Goal: Information Seeking & Learning: Understand process/instructions

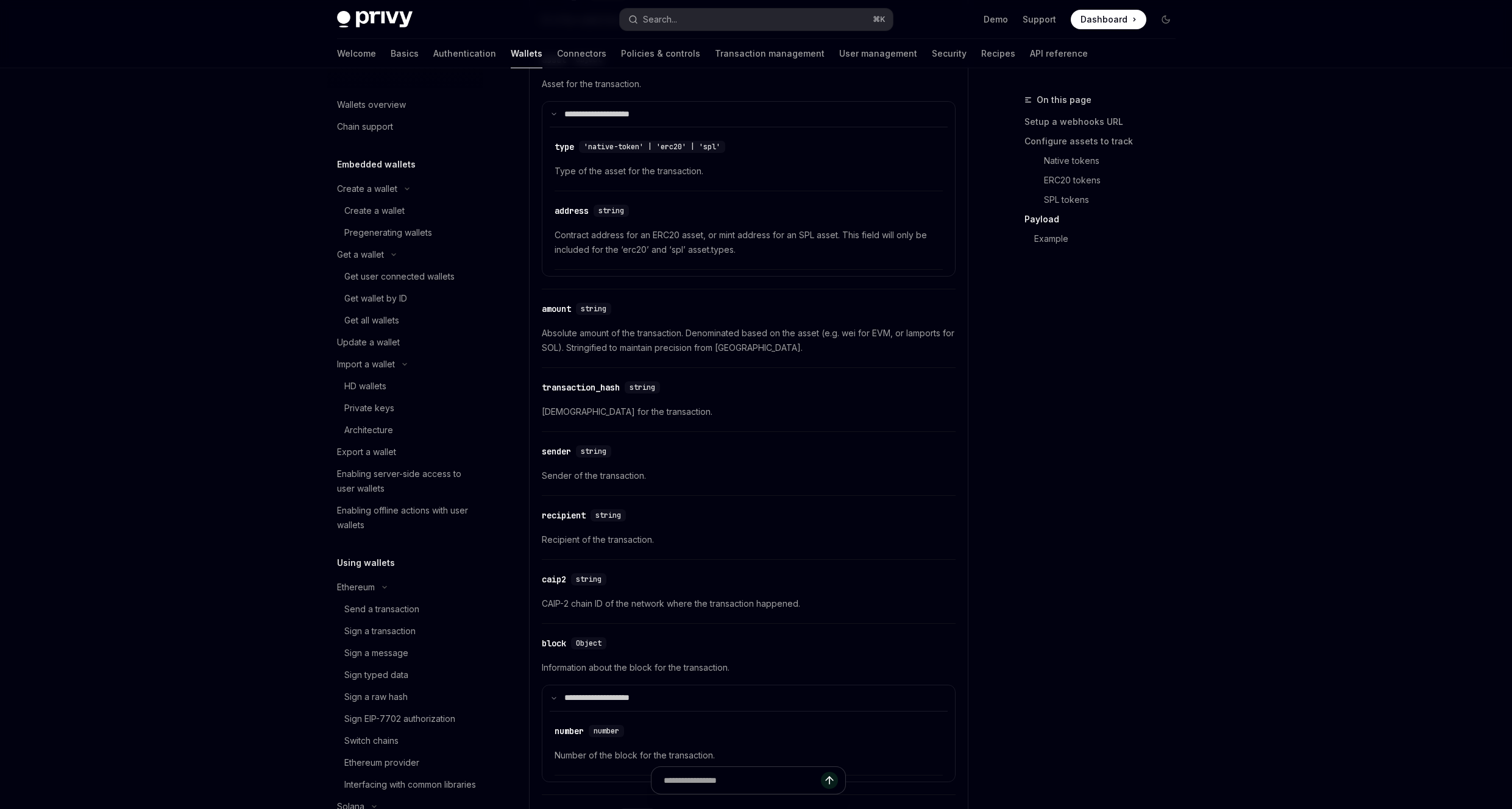
scroll to position [771, 0]
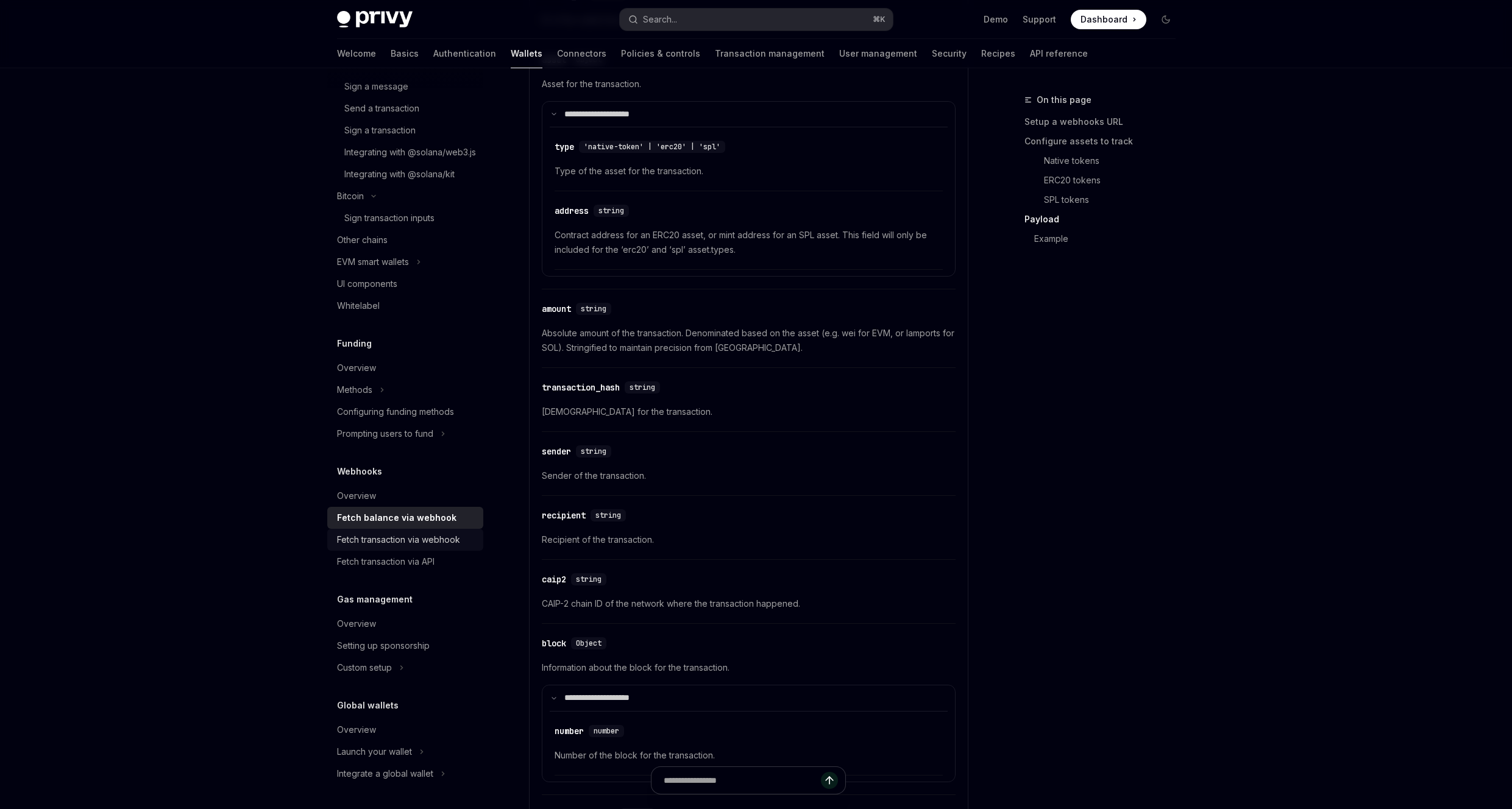
click at [388, 544] on div "Fetch transaction via webhook" at bounding box center [398, 539] width 123 height 15
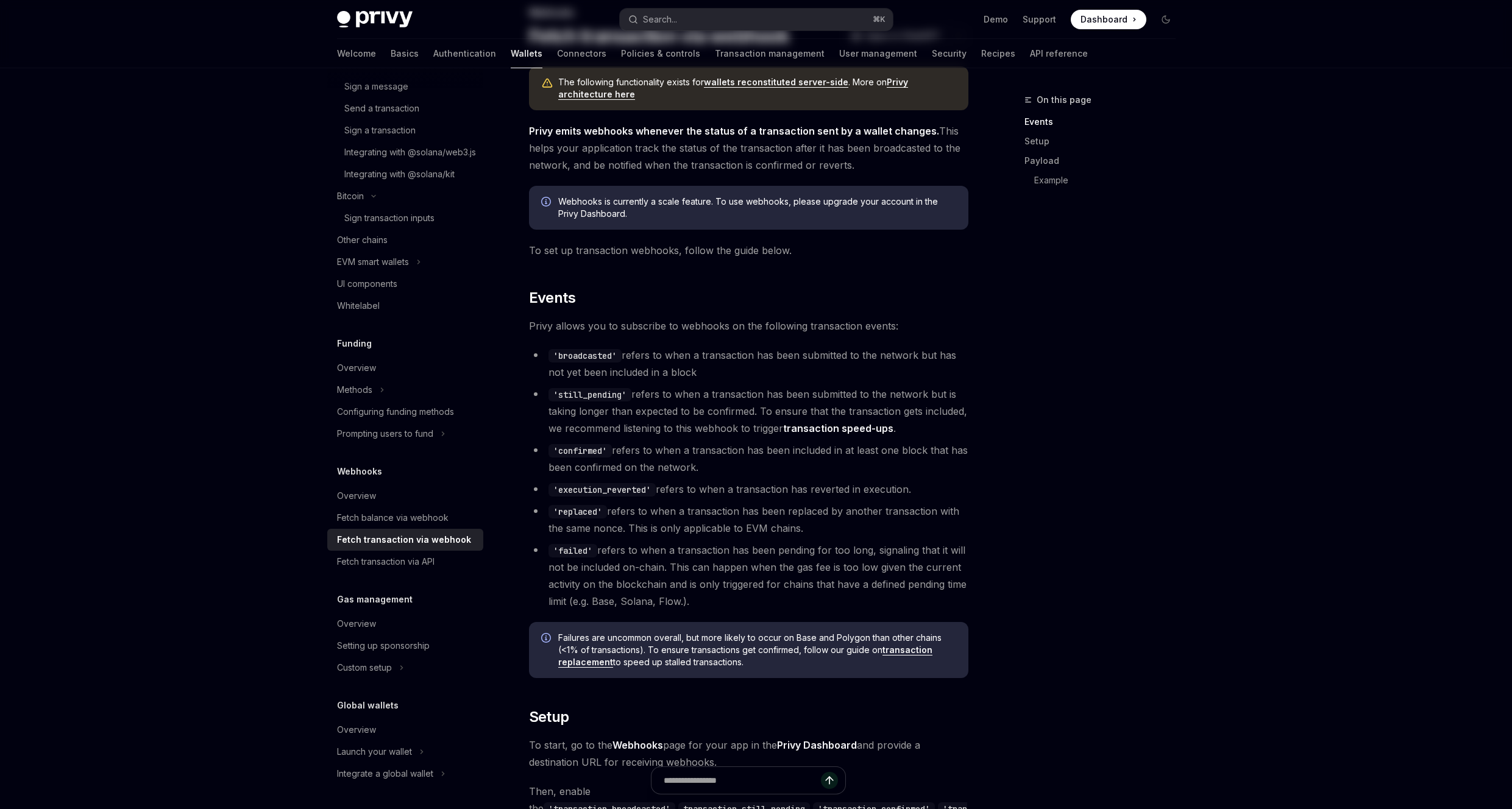
scroll to position [382, 0]
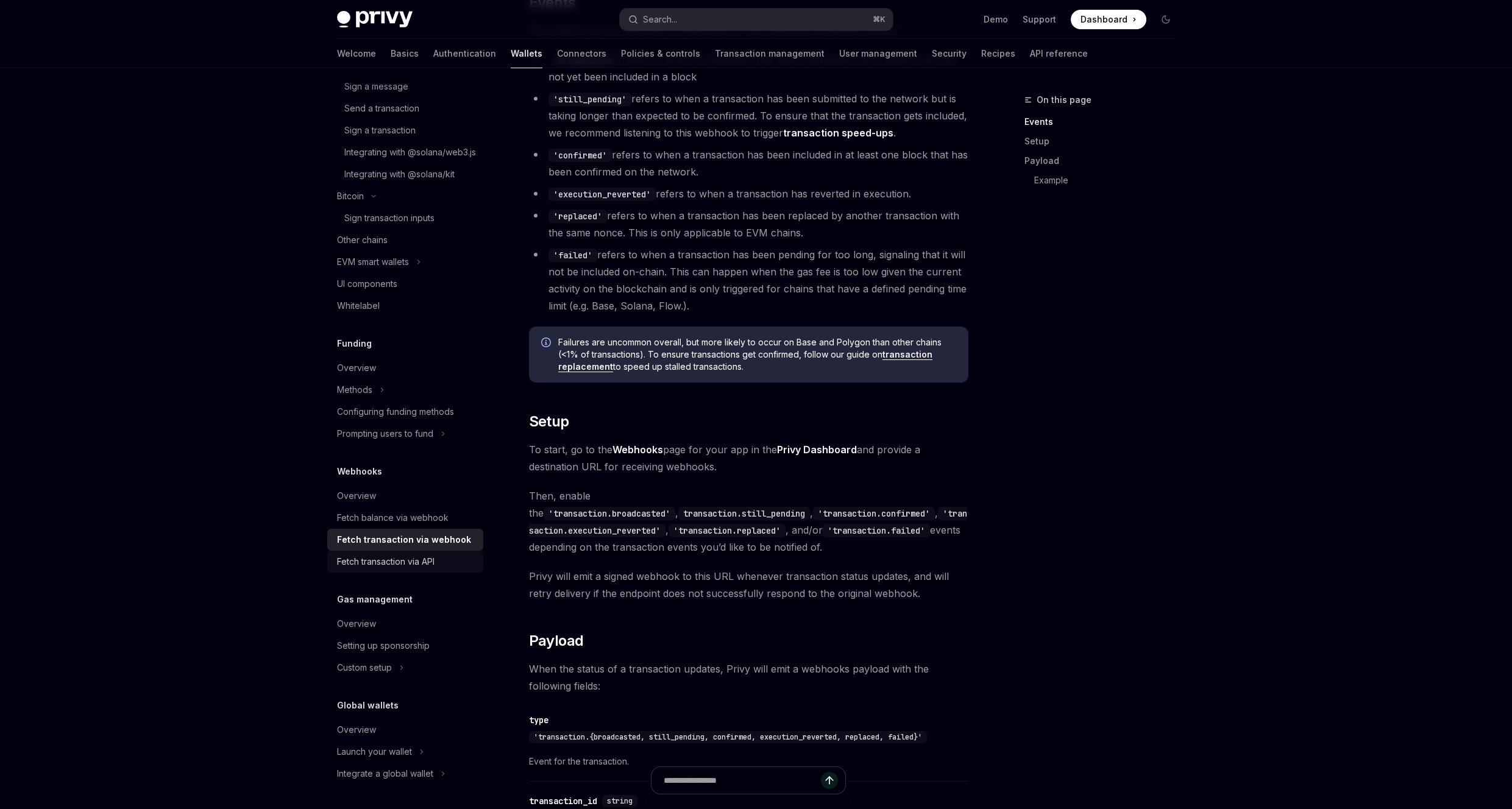
click at [411, 566] on div "Fetch transaction via API" at bounding box center [385, 561] width 97 height 15
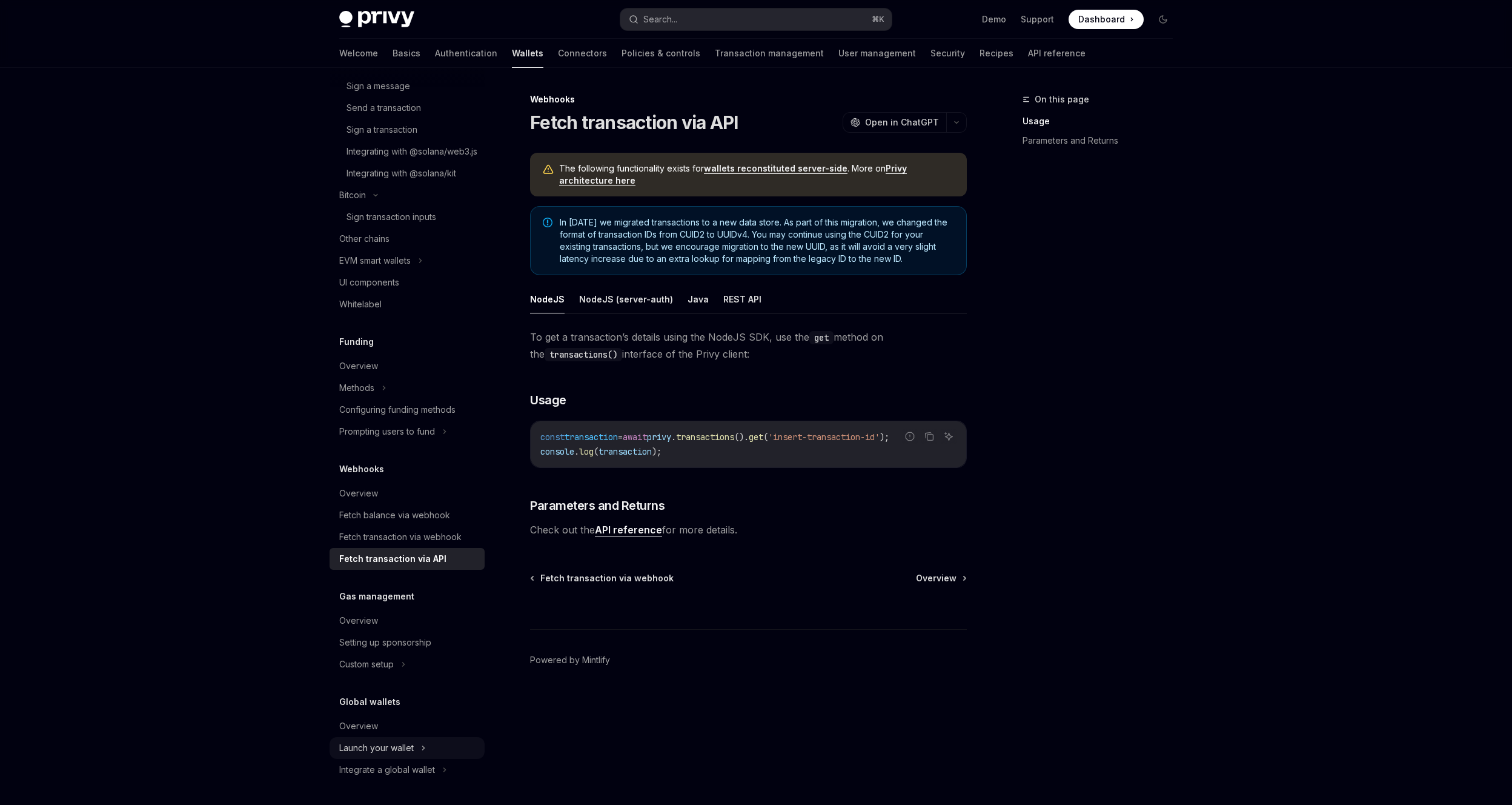
click at [391, 745] on div "Launch your wallet" at bounding box center [376, 747] width 74 height 15
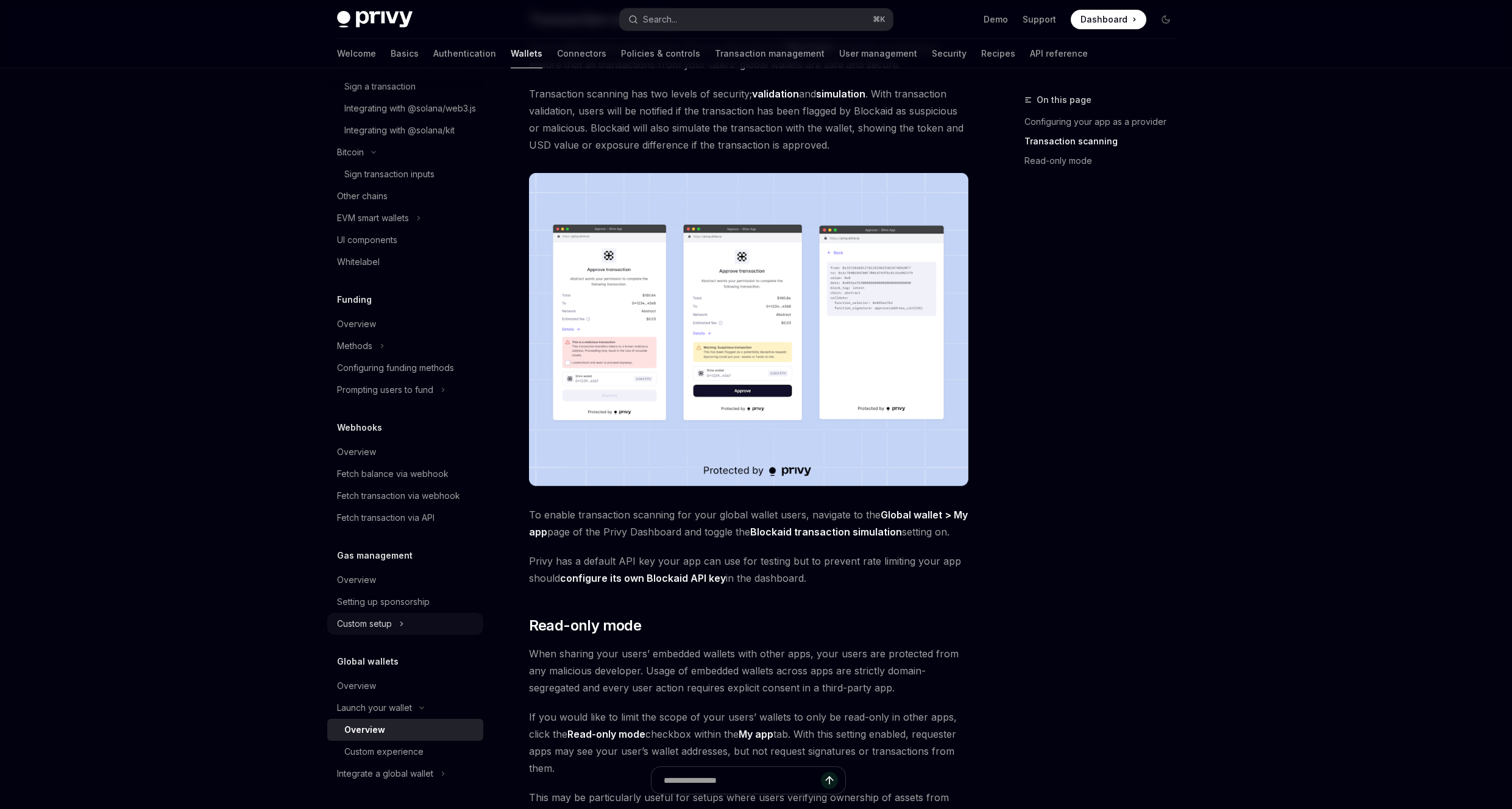
scroll to position [815, 0]
click at [409, 758] on div "Custom experience" at bounding box center [383, 751] width 79 height 15
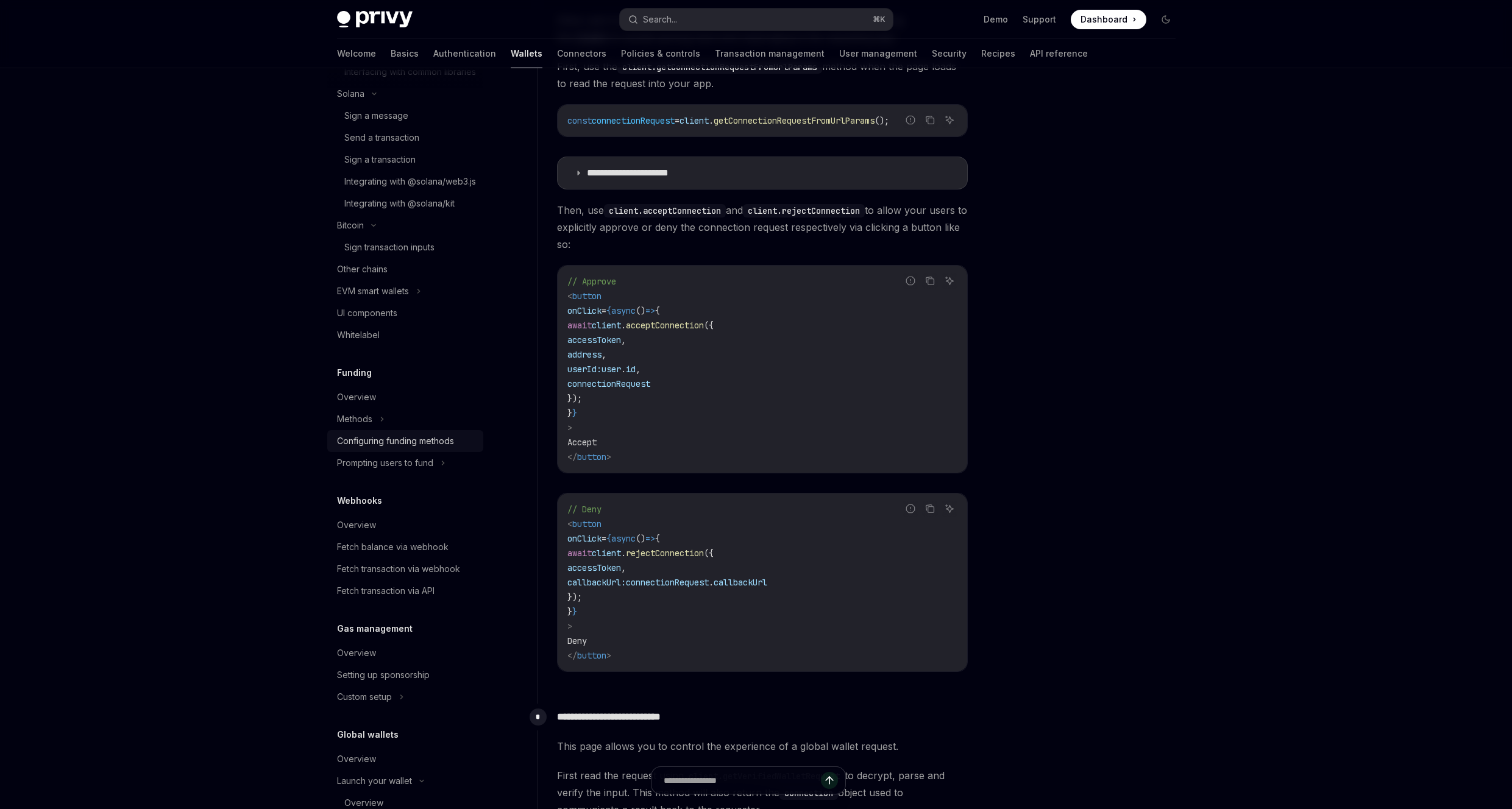
scroll to position [643, 0]
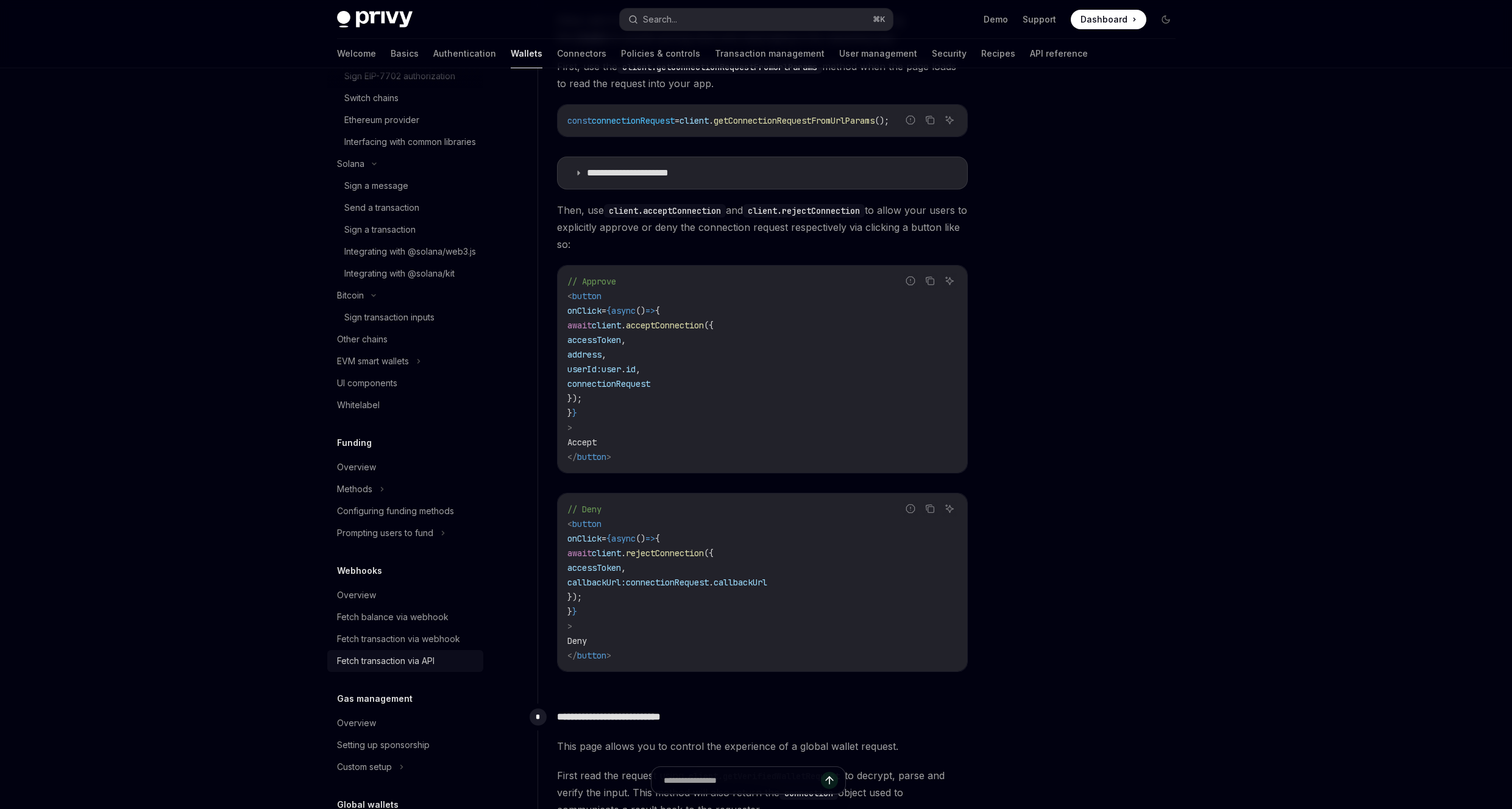
click at [412, 668] on div "Fetch transaction via API" at bounding box center [385, 660] width 97 height 15
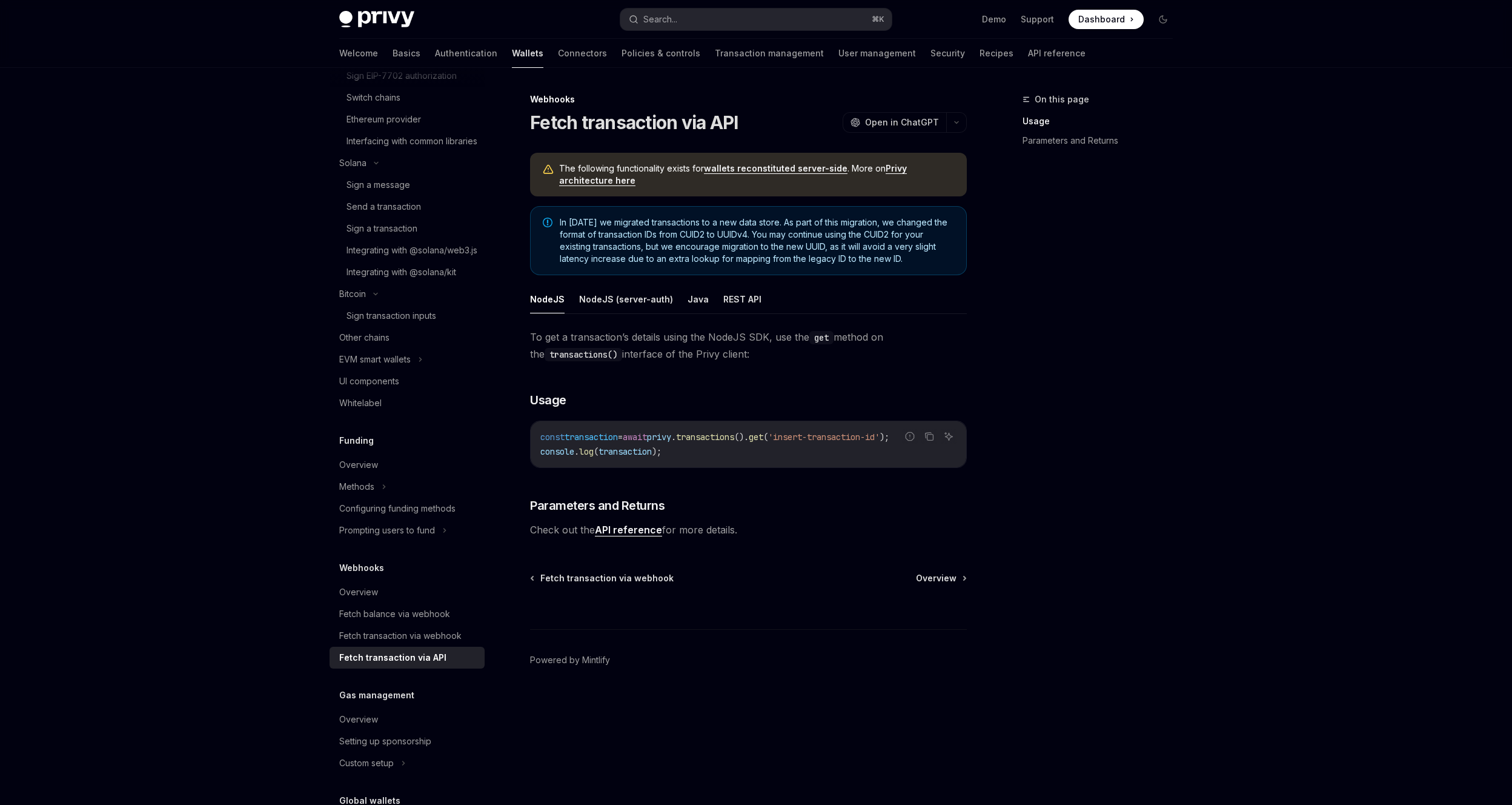
click at [675, 300] on ul "NodeJS NodeJS (server-auth) Java REST API" at bounding box center [748, 300] width 436 height 29
click at [687, 300] on button "Java" at bounding box center [698, 299] width 22 height 29
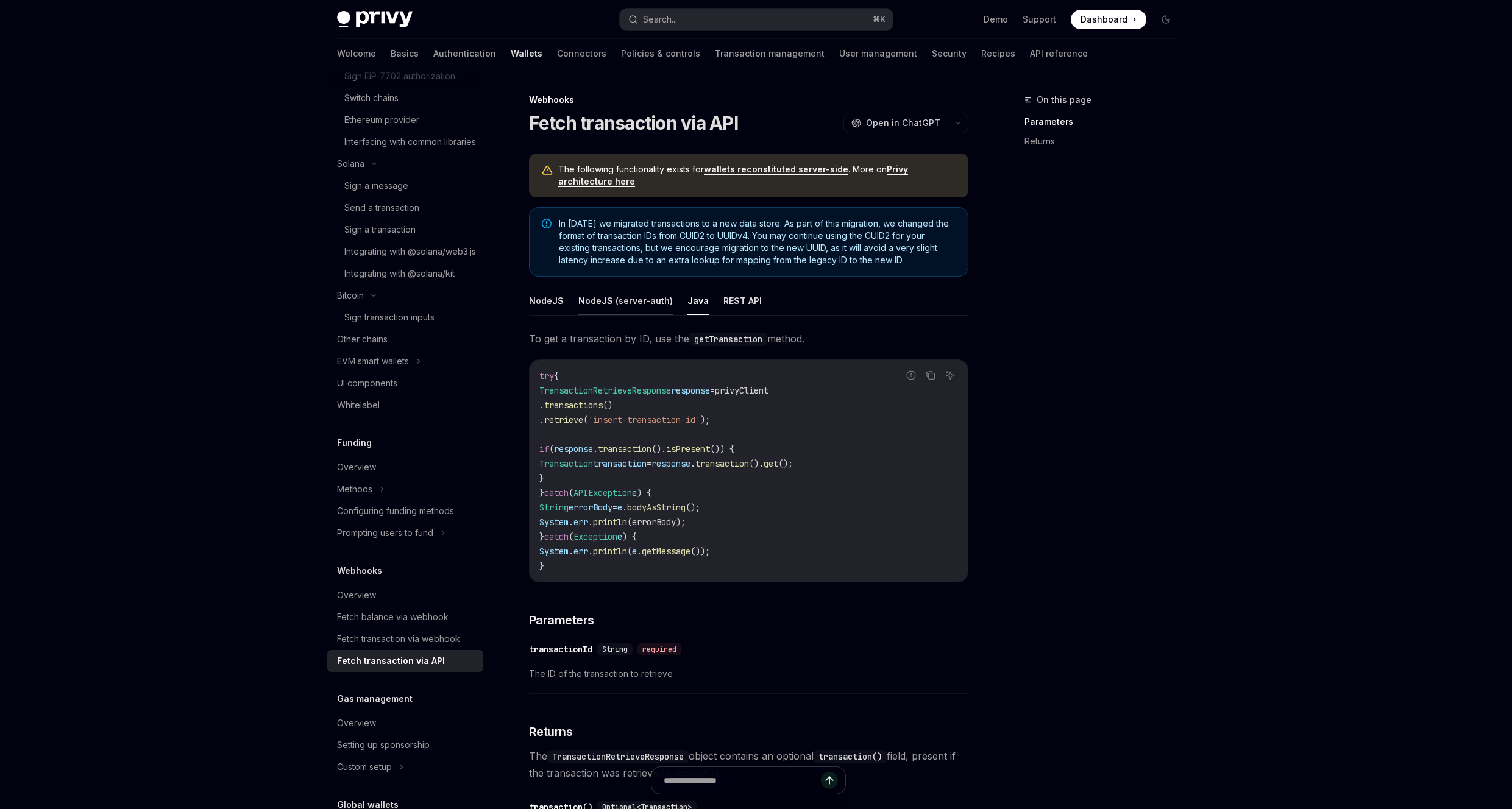
click at [603, 296] on button "NodeJS (server-auth)" at bounding box center [625, 300] width 94 height 29
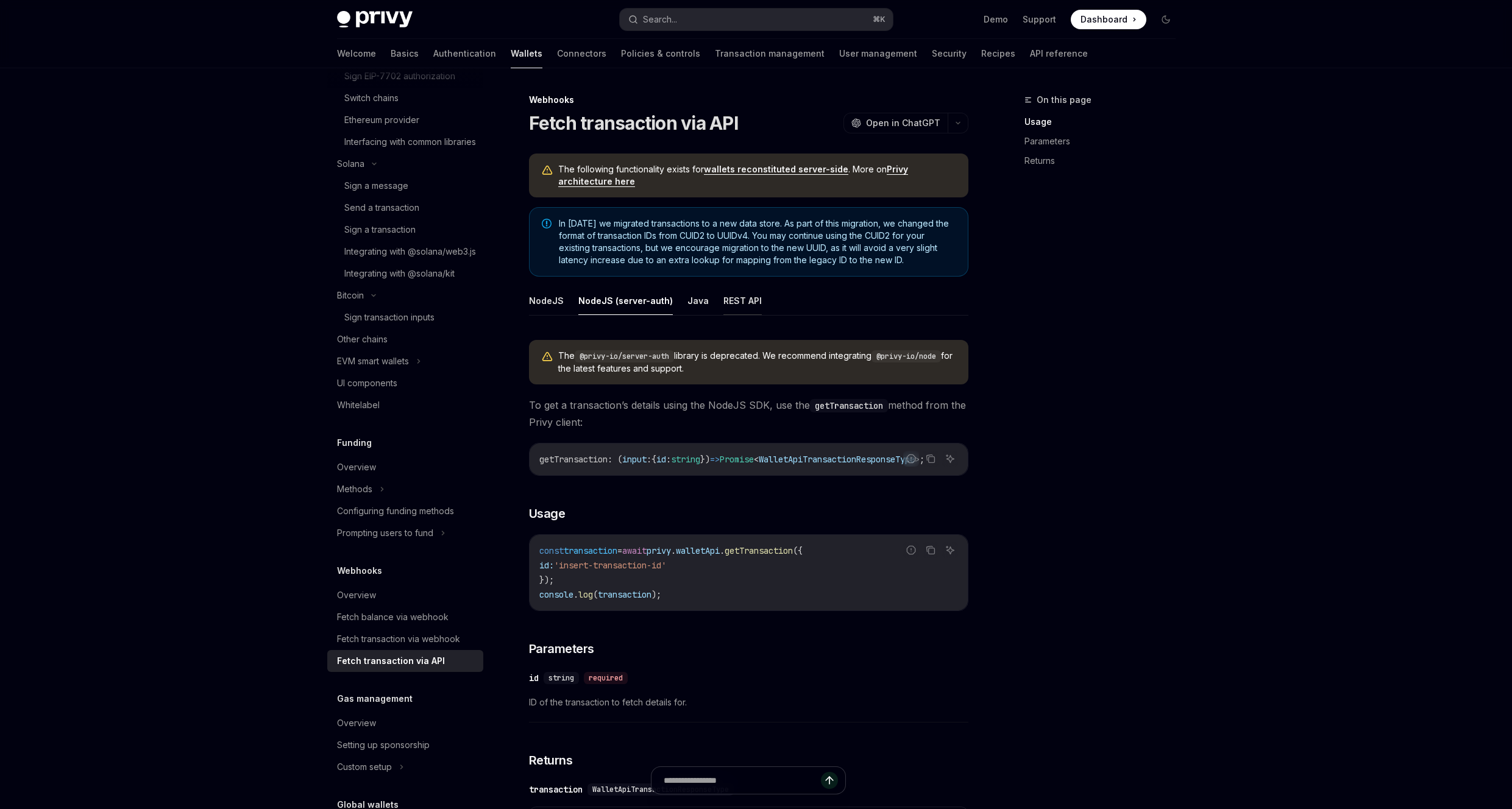
click at [740, 295] on button "REST API" at bounding box center [742, 300] width 38 height 29
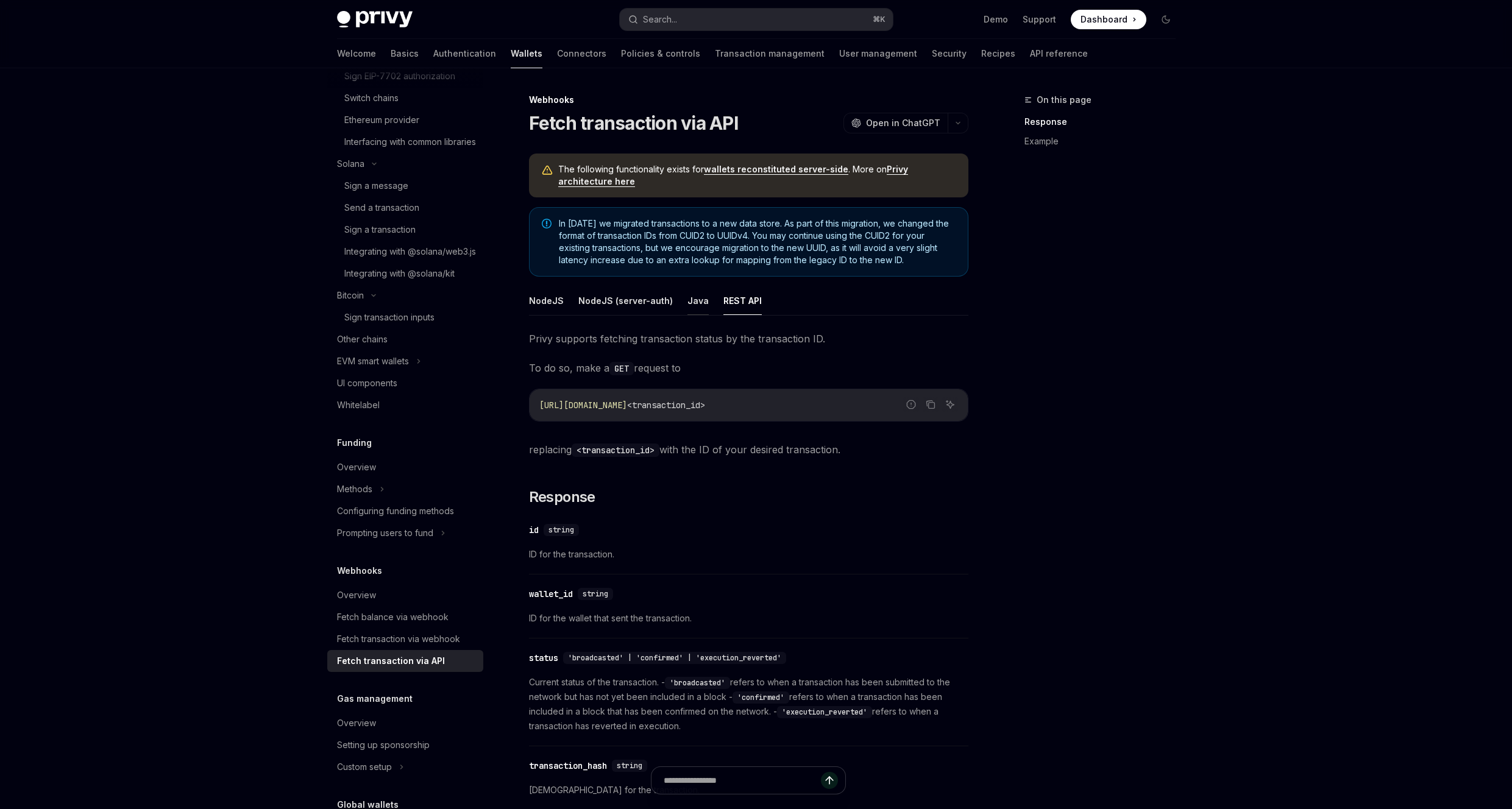
click at [689, 301] on button "Java" at bounding box center [698, 300] width 22 height 29
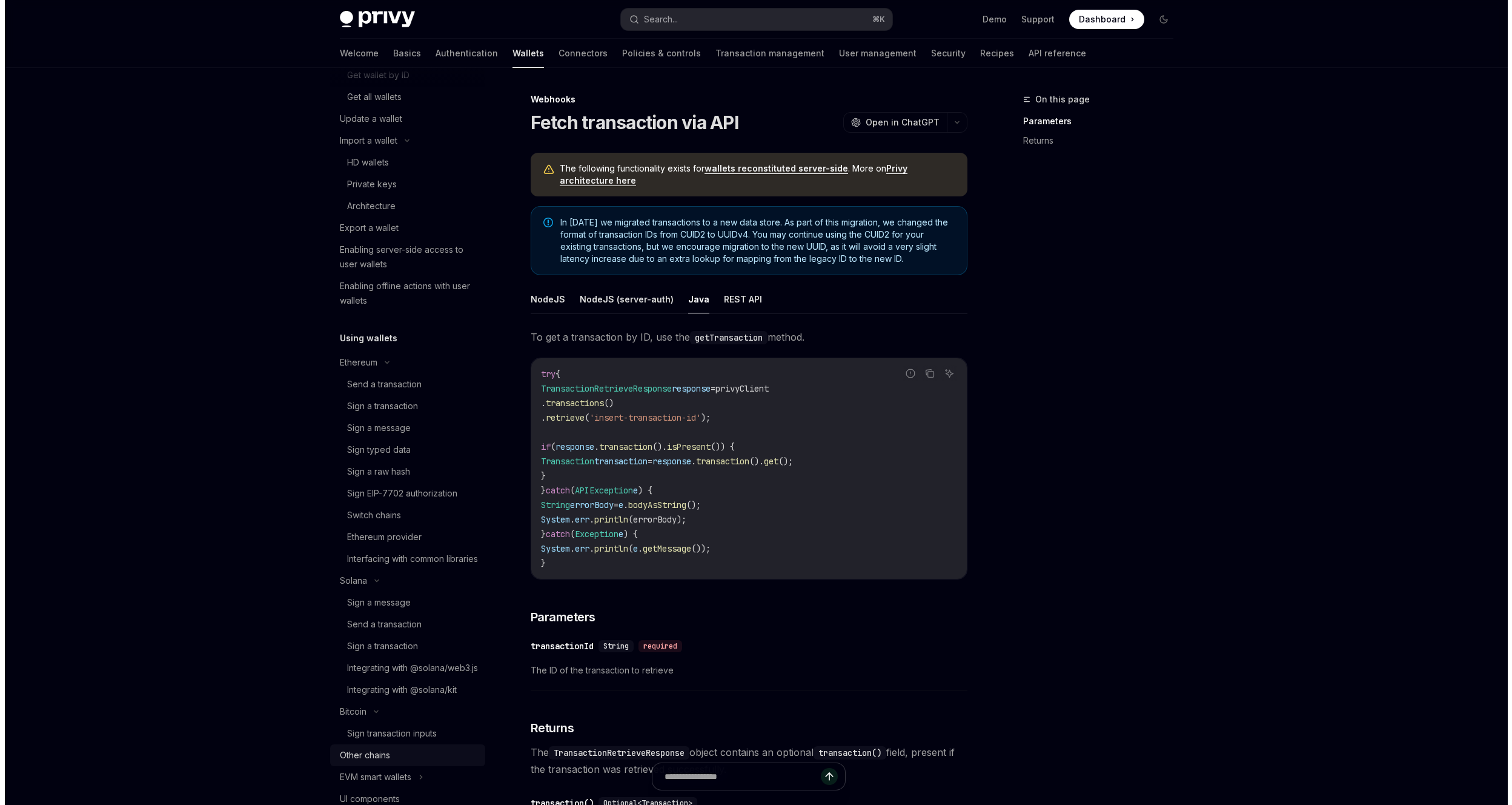
scroll to position [214, 0]
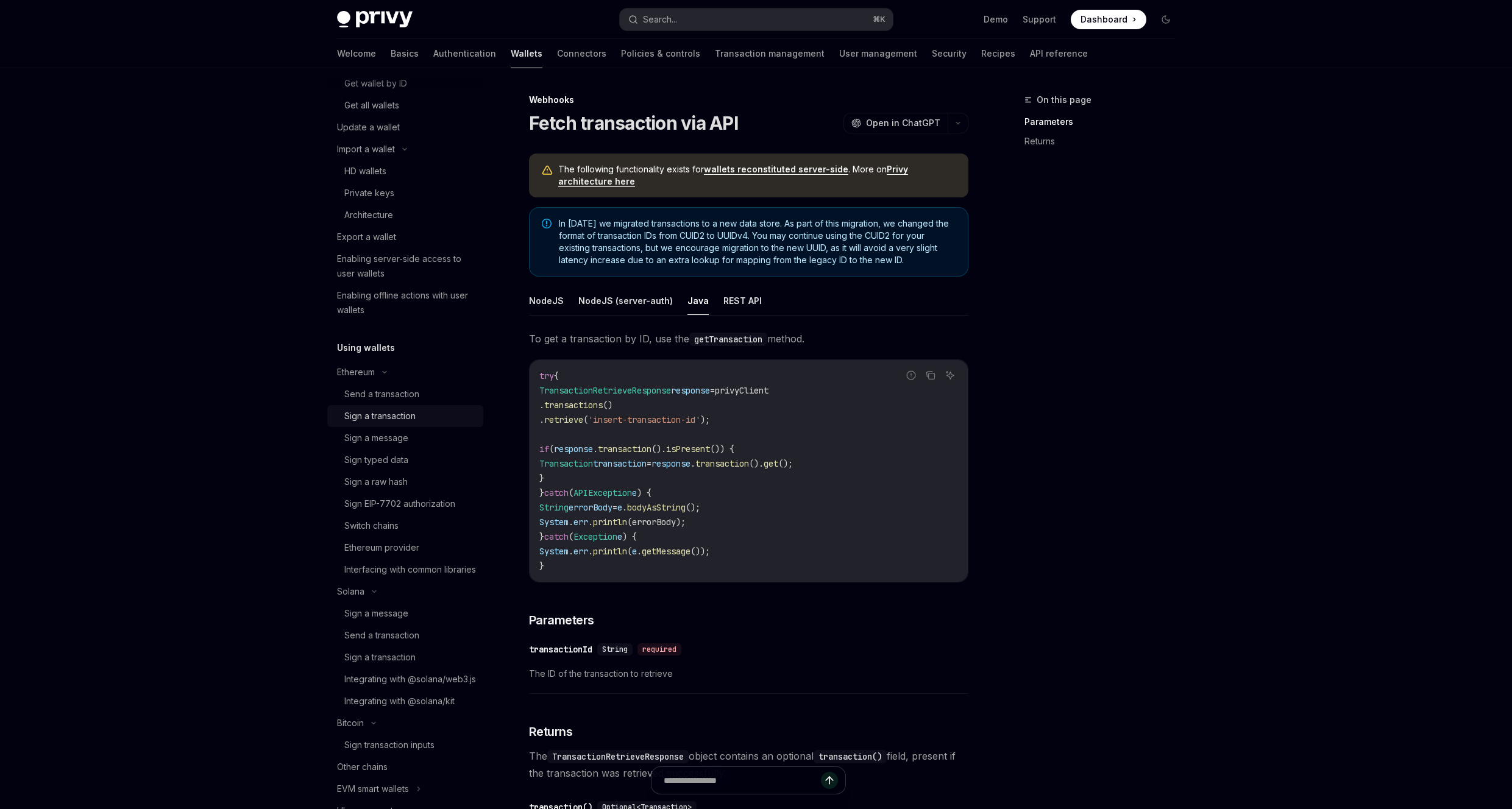
click at [407, 416] on div "Sign a transaction" at bounding box center [380, 416] width 71 height 15
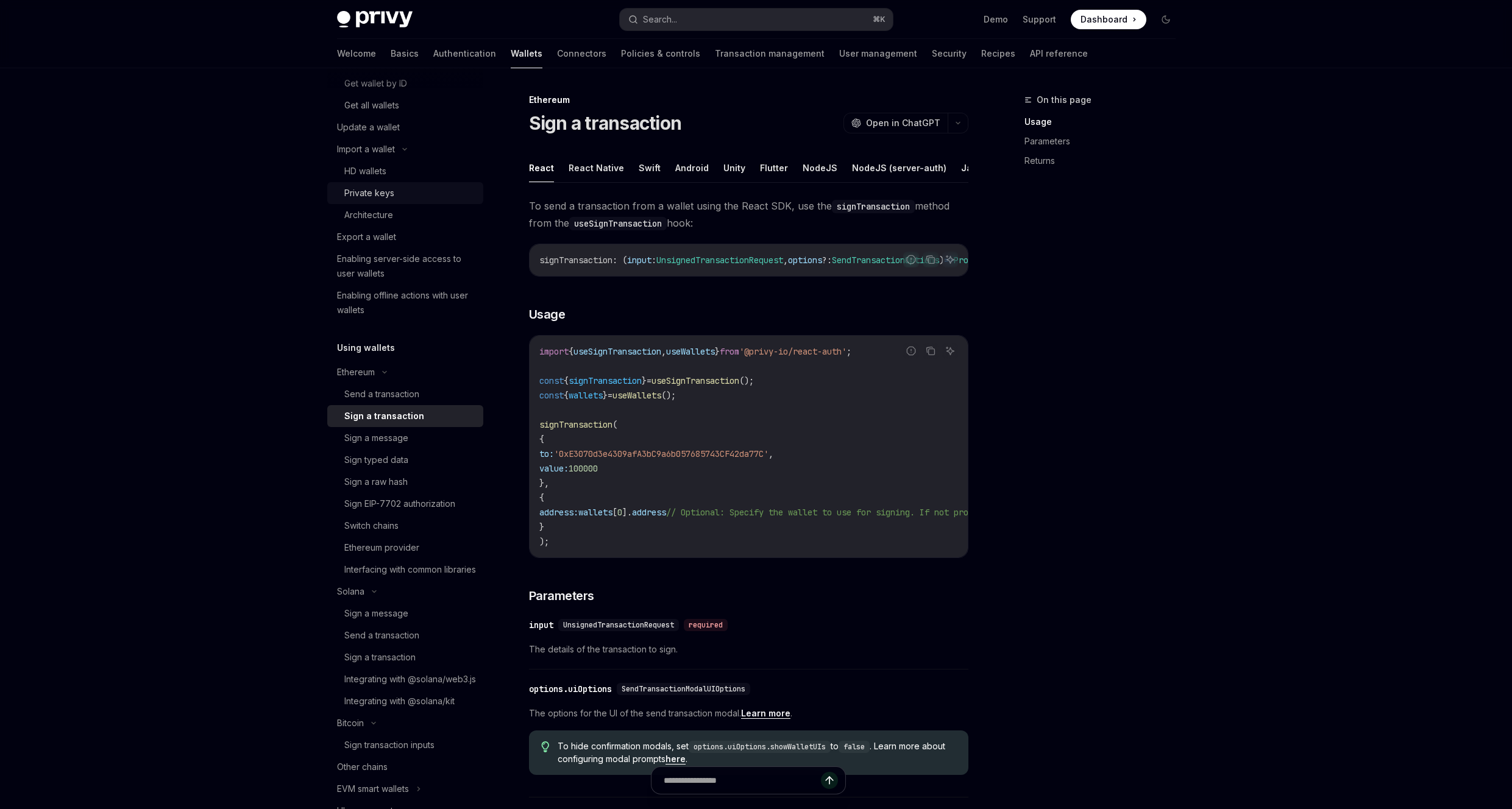
click at [388, 198] on div "Private keys" at bounding box center [368, 193] width 50 height 15
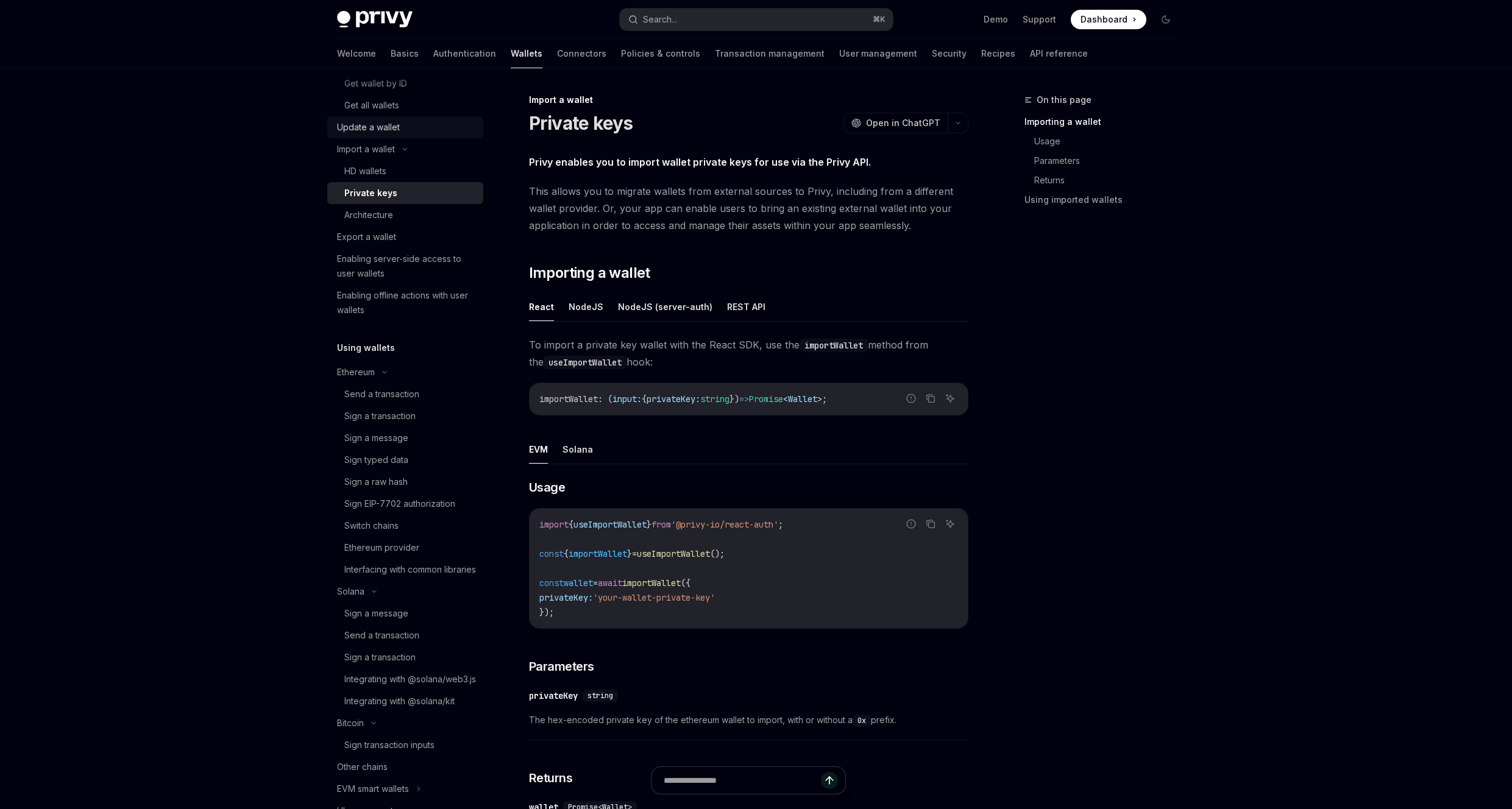
click at [412, 122] on div "Update a wallet" at bounding box center [406, 127] width 139 height 15
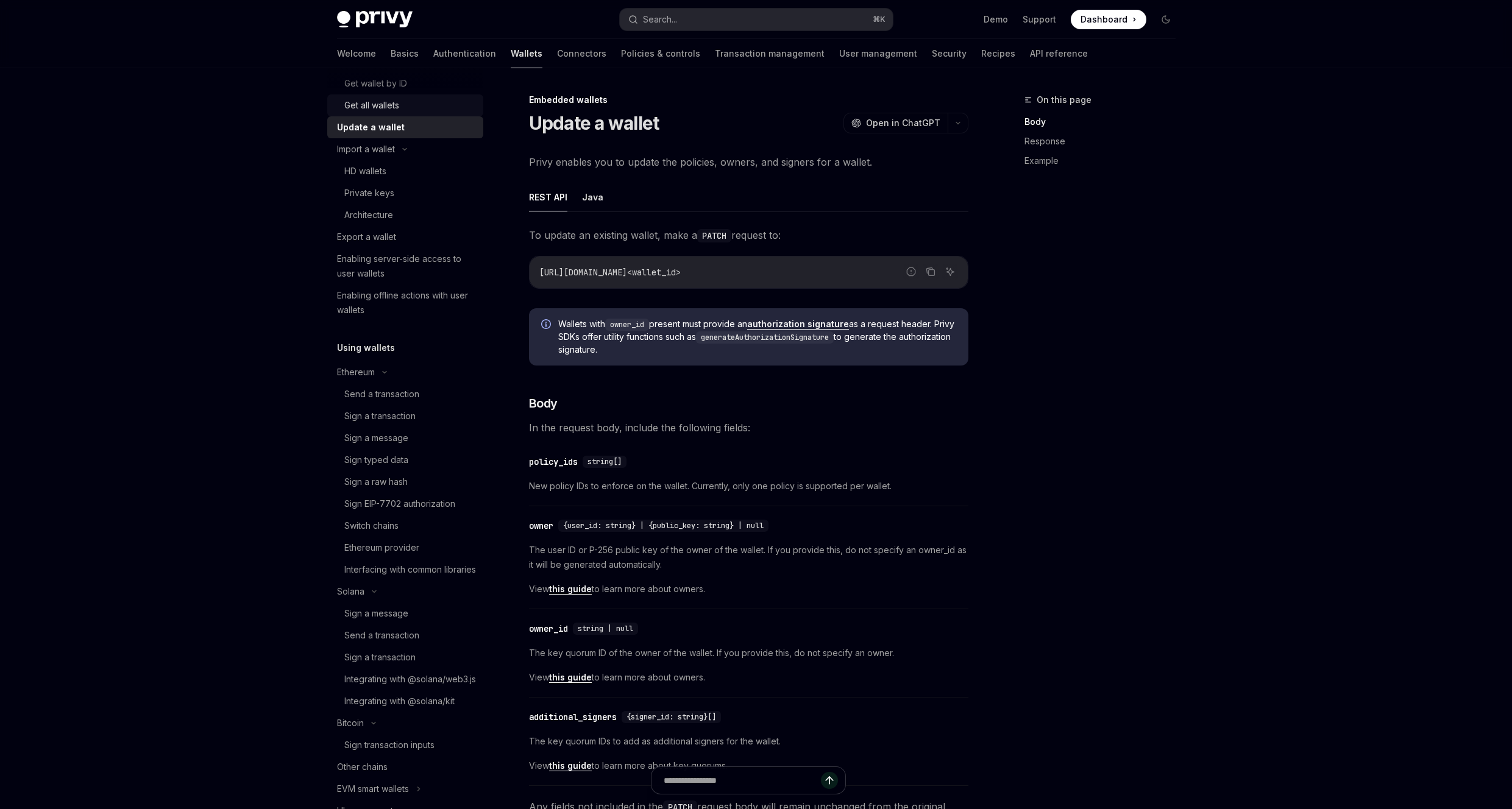
click at [417, 107] on div "Get all wallets" at bounding box center [410, 105] width 131 height 15
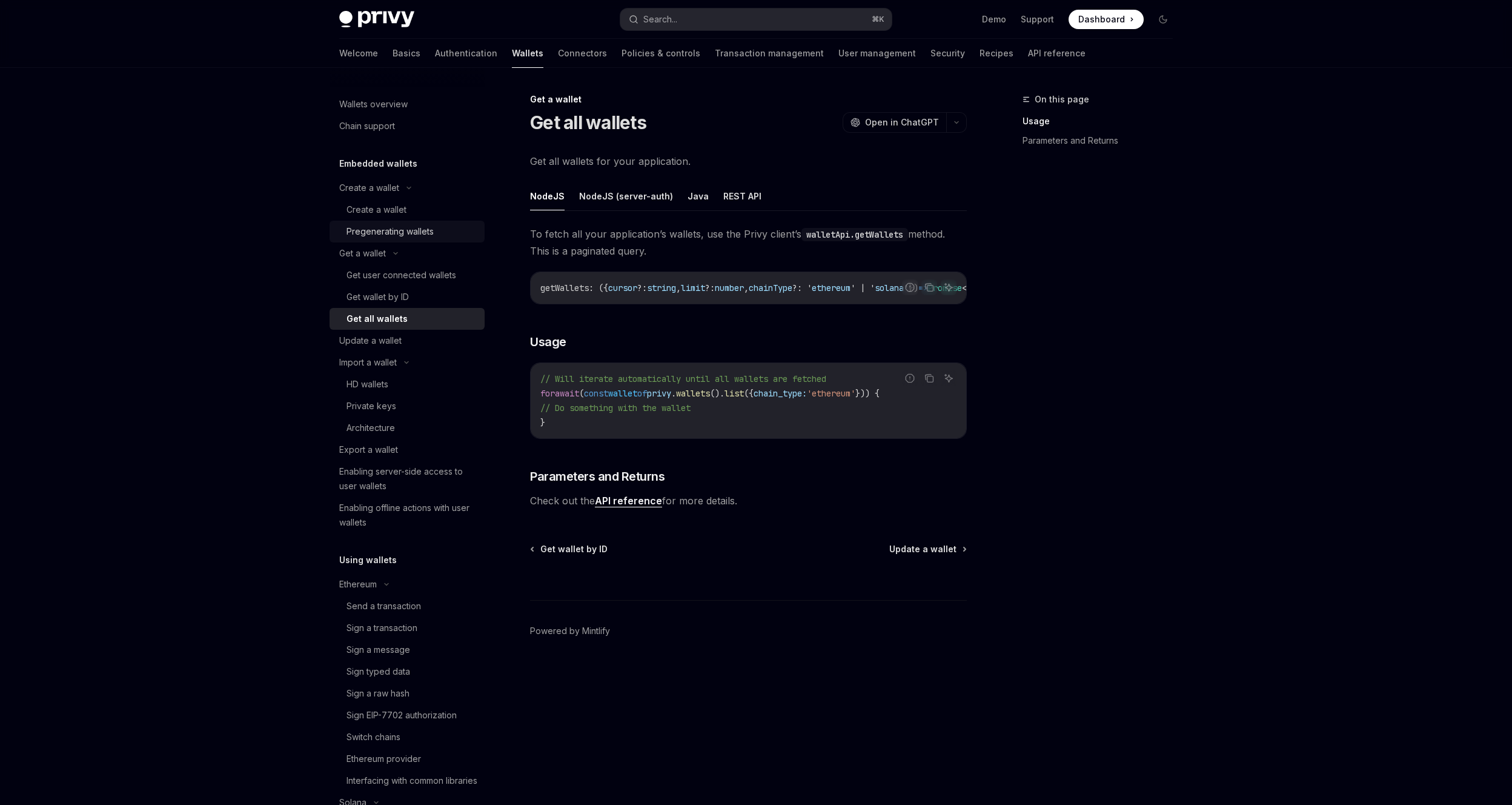
click at [432, 240] on link "Pregenerating wallets" at bounding box center [406, 231] width 155 height 22
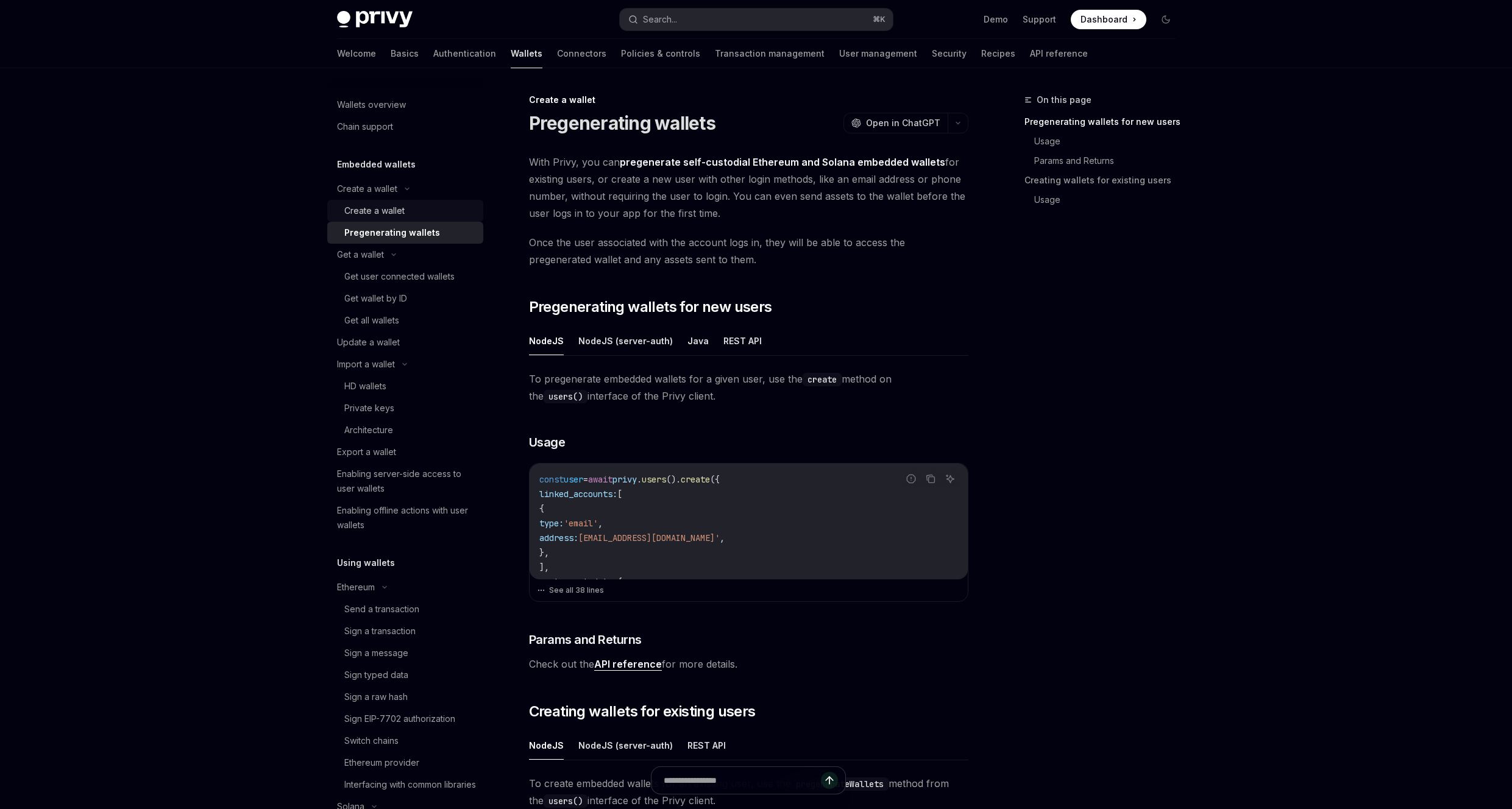
click at [430, 211] on div "Create a wallet" at bounding box center [410, 210] width 131 height 15
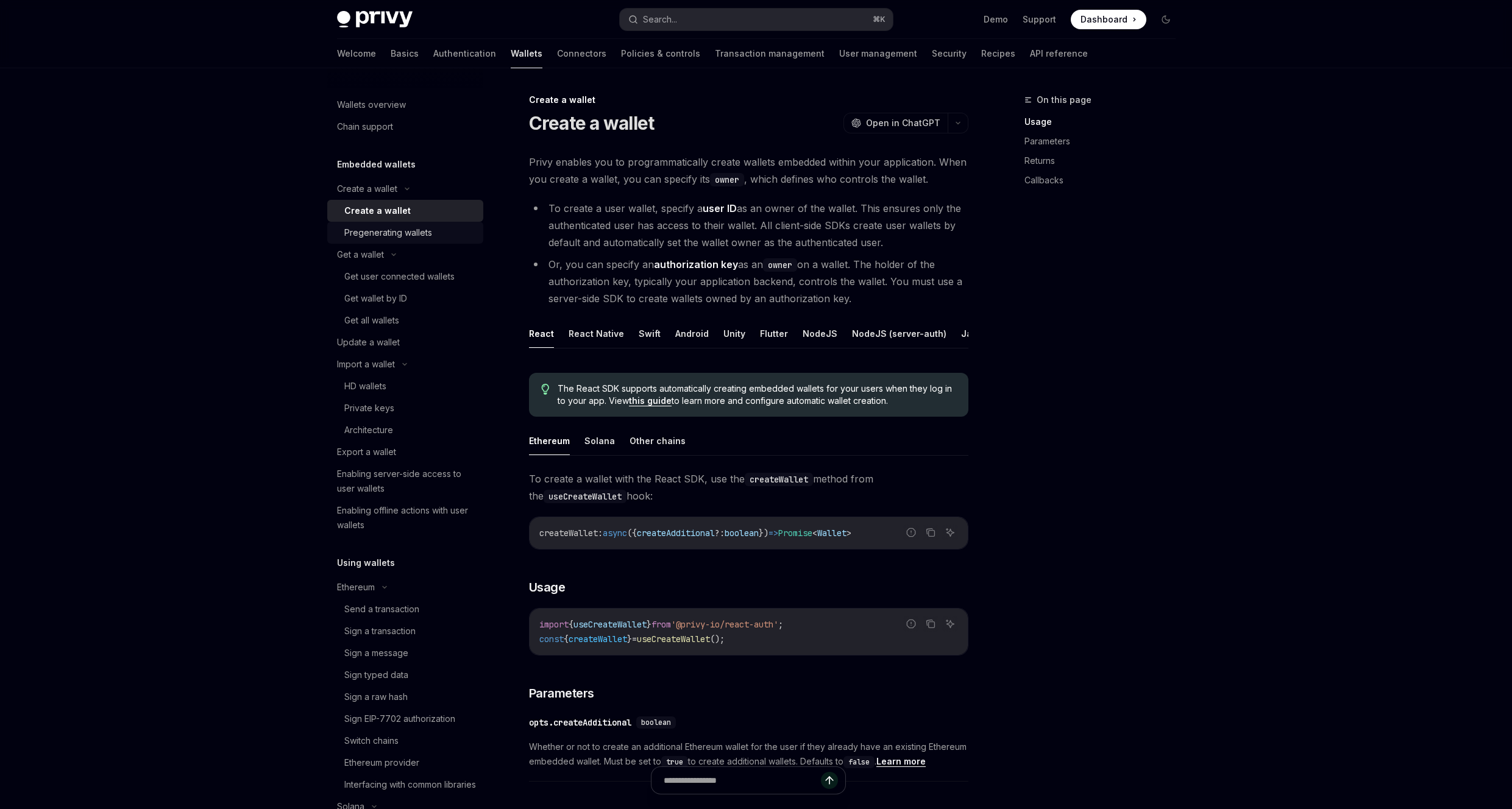
click at [426, 237] on div "Pregenerating wallets" at bounding box center [388, 233] width 88 height 15
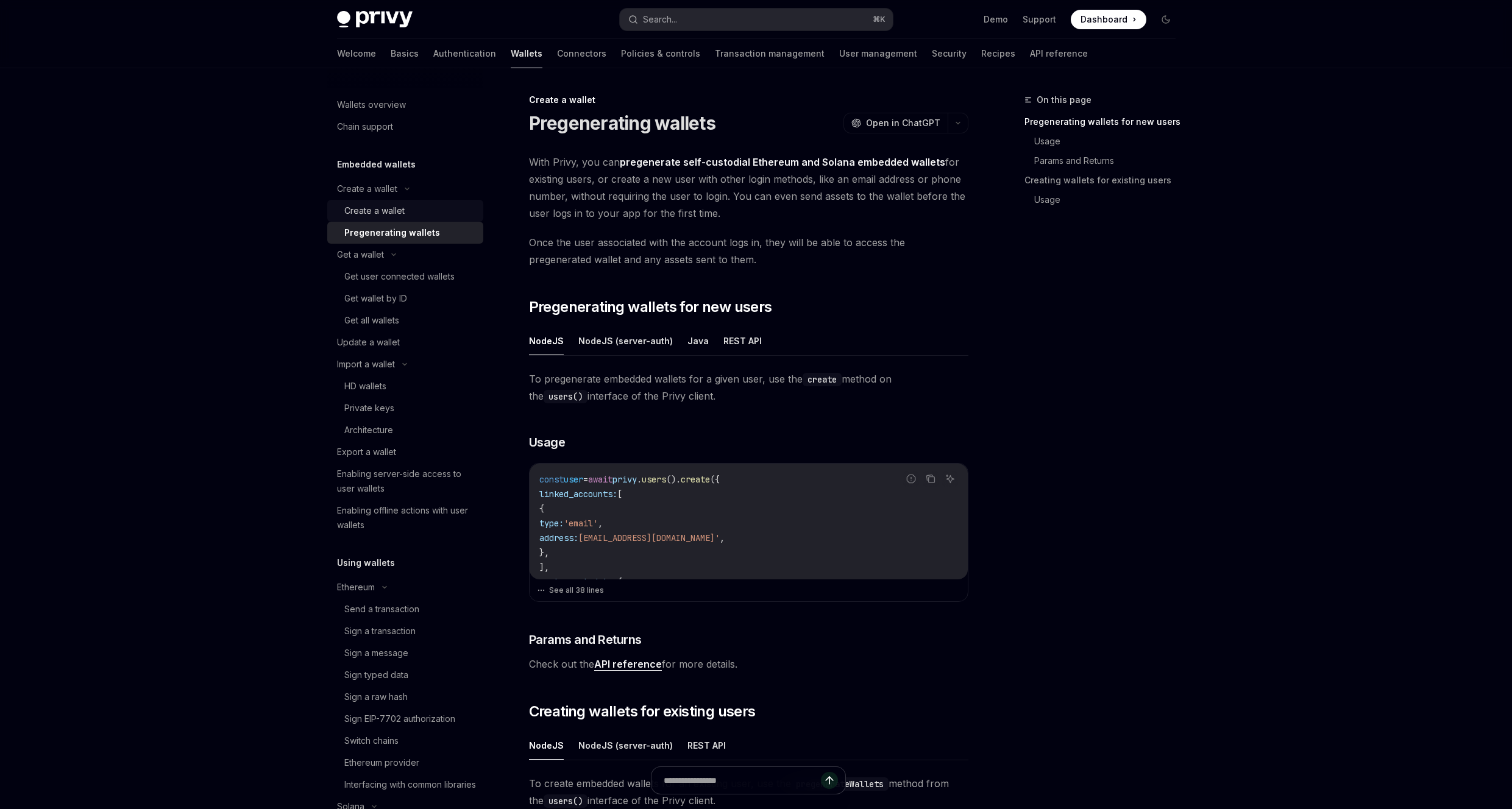
drag, startPoint x: 429, startPoint y: 208, endPoint x: 433, endPoint y: 216, distance: 8.9
click at [429, 209] on div "Create a wallet" at bounding box center [410, 210] width 131 height 15
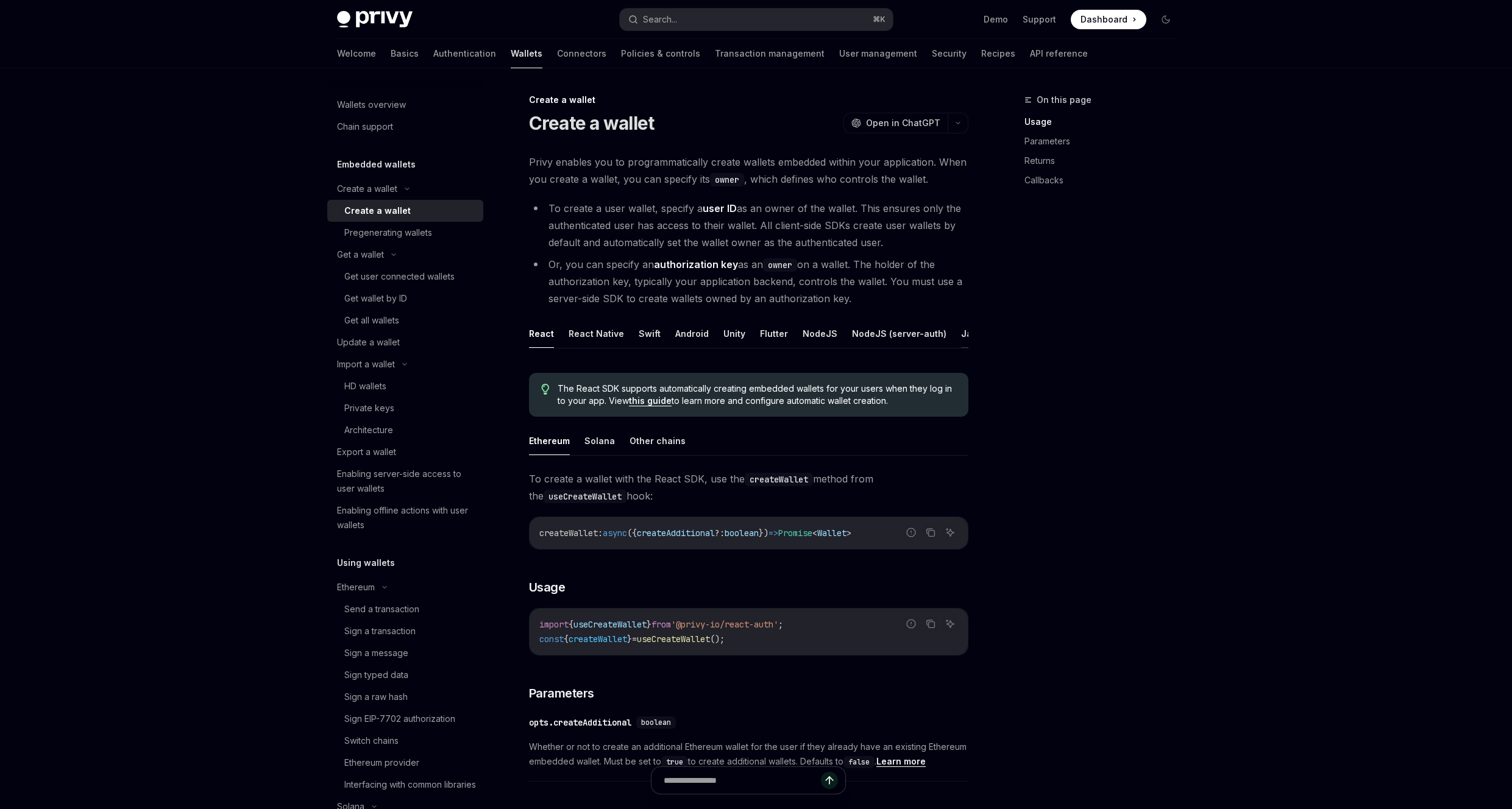
click at [961, 335] on button "Java" at bounding box center [972, 333] width 22 height 29
type textarea "*"
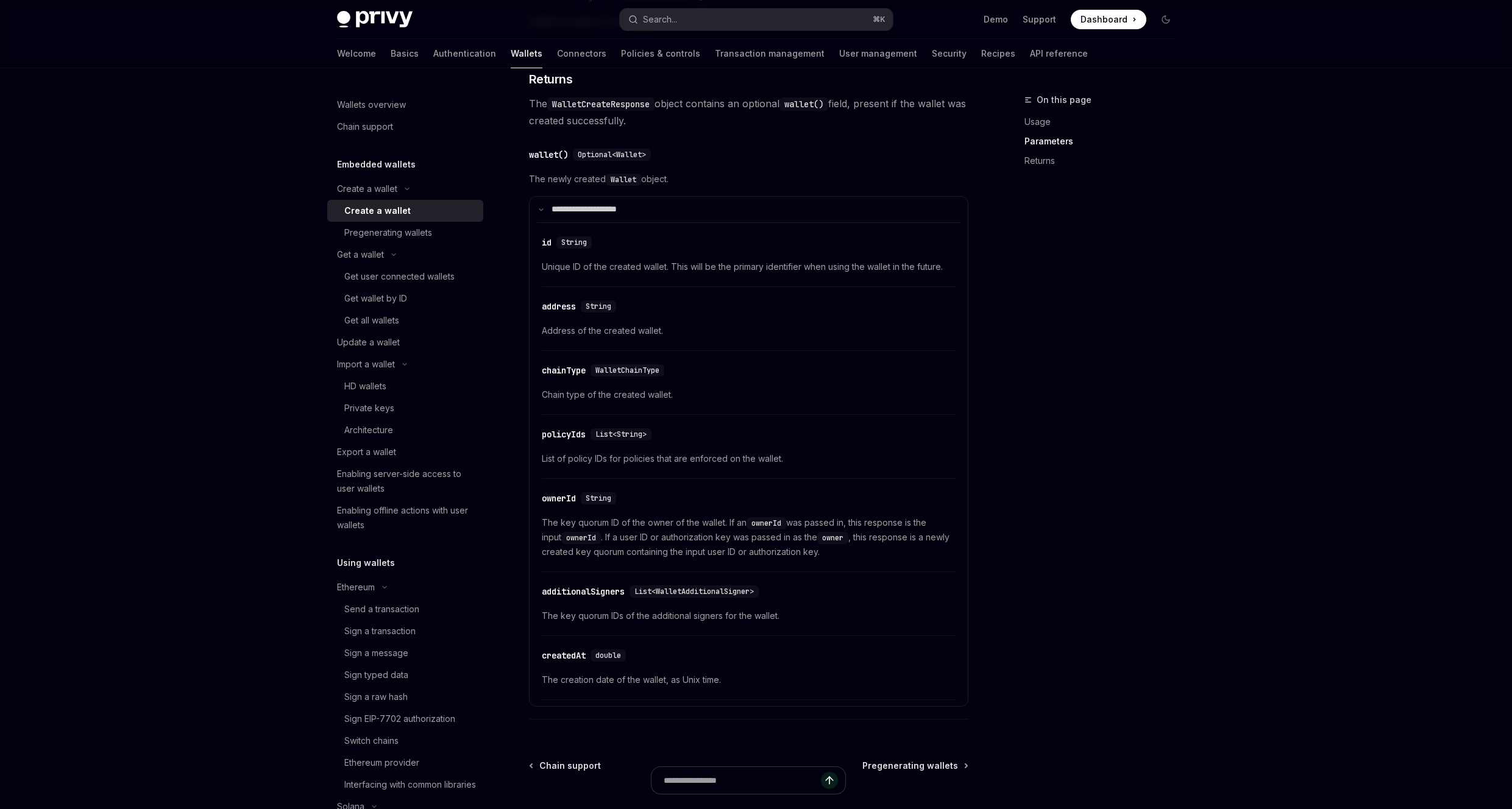
scroll to position [1529, 0]
